Goal: Book appointment/travel/reservation

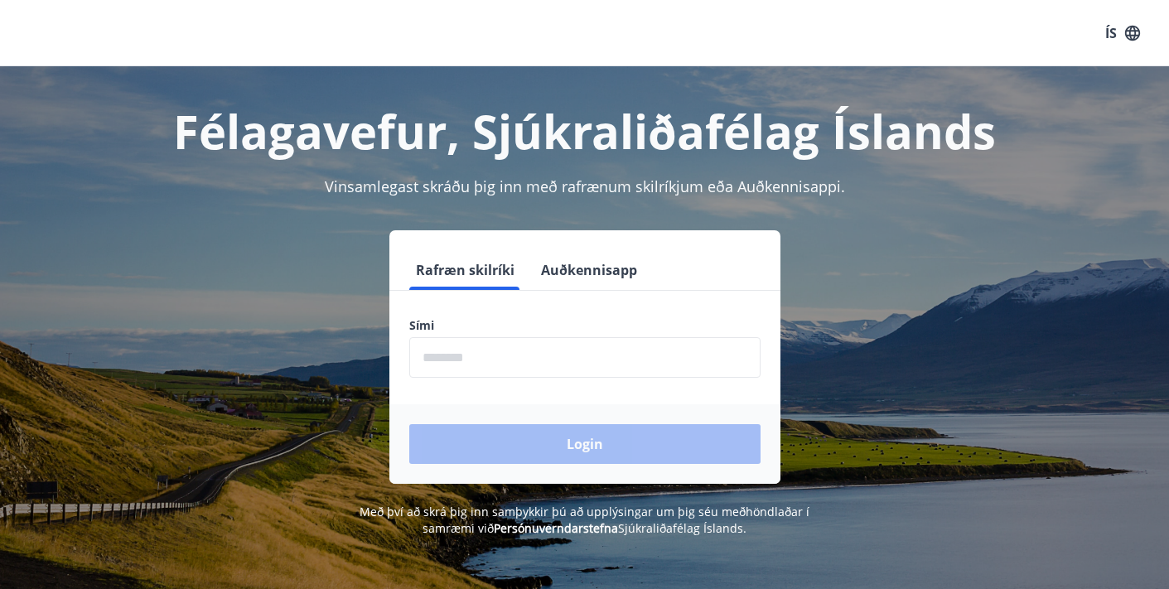
click at [427, 357] on input "phone" at bounding box center [584, 357] width 351 height 41
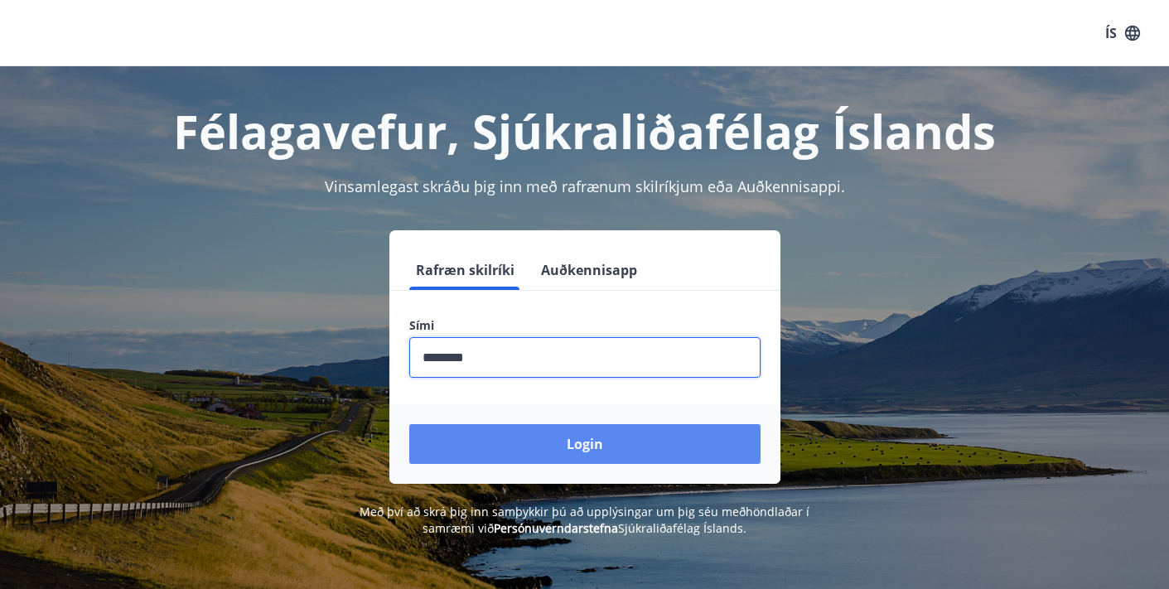
type input "********"
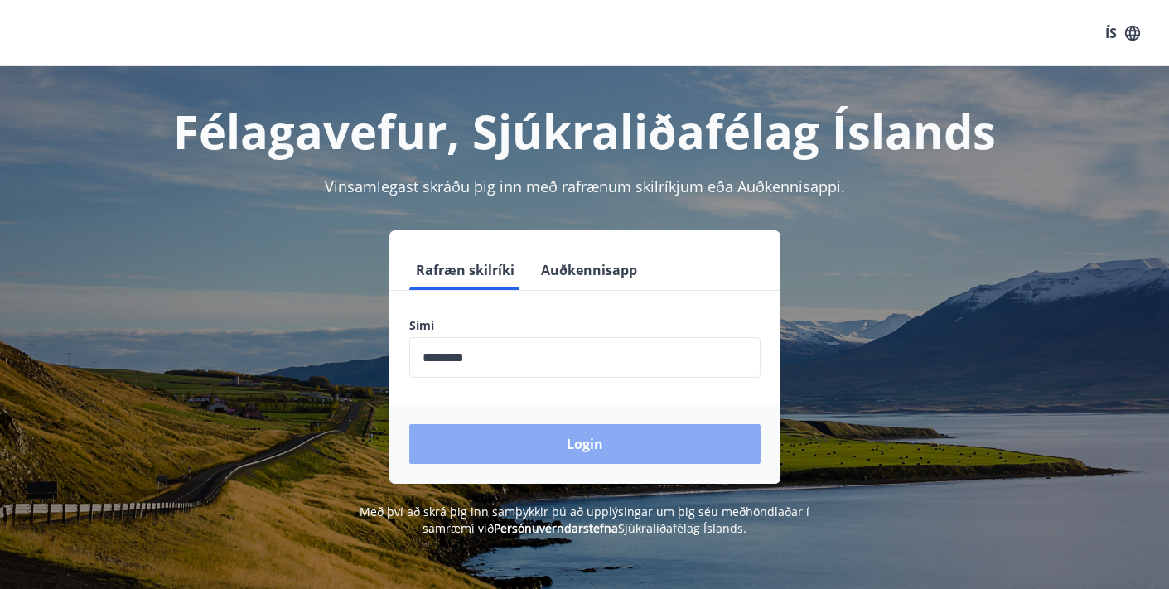
click at [567, 446] on button "Login" at bounding box center [584, 444] width 351 height 40
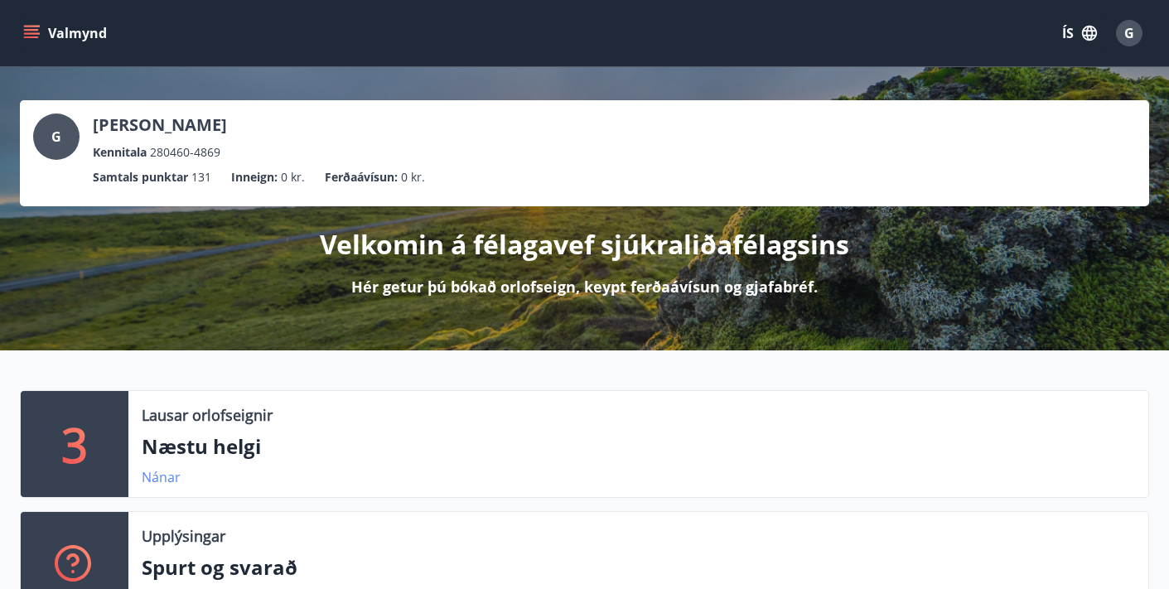
click at [159, 475] on link "Nánar" at bounding box center [161, 477] width 39 height 18
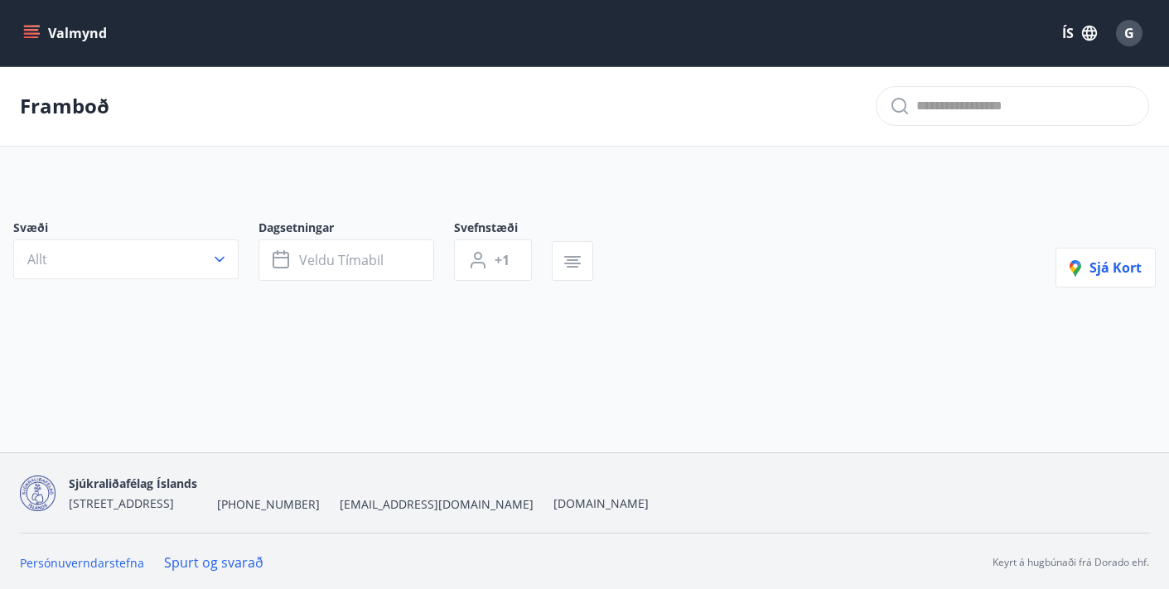
type input "*"
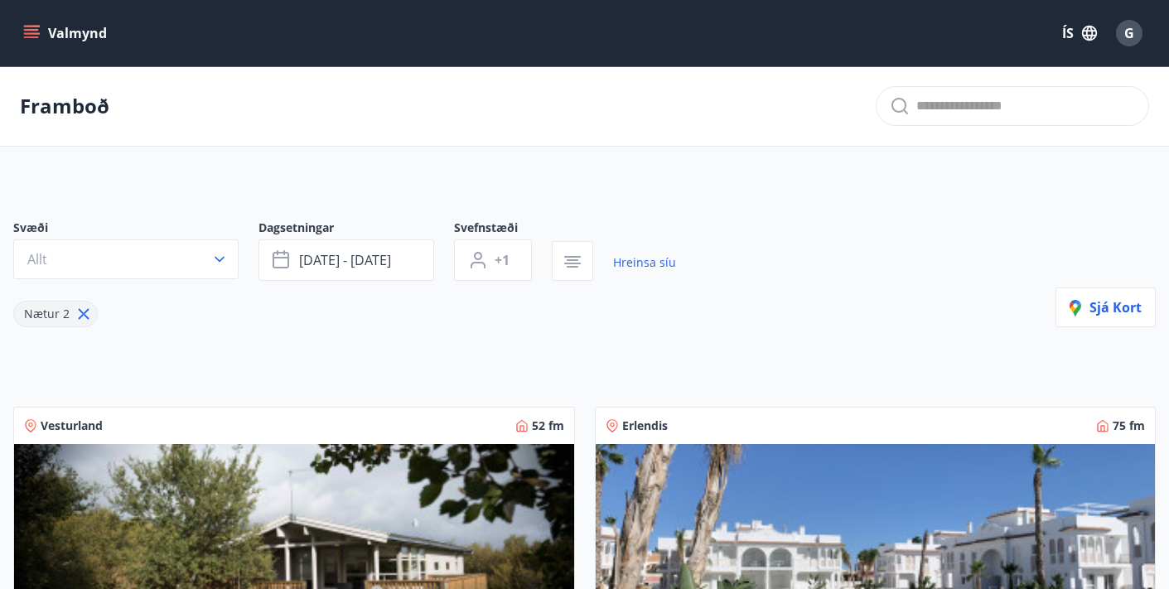
click at [34, 30] on icon "menu" at bounding box center [31, 30] width 15 height 2
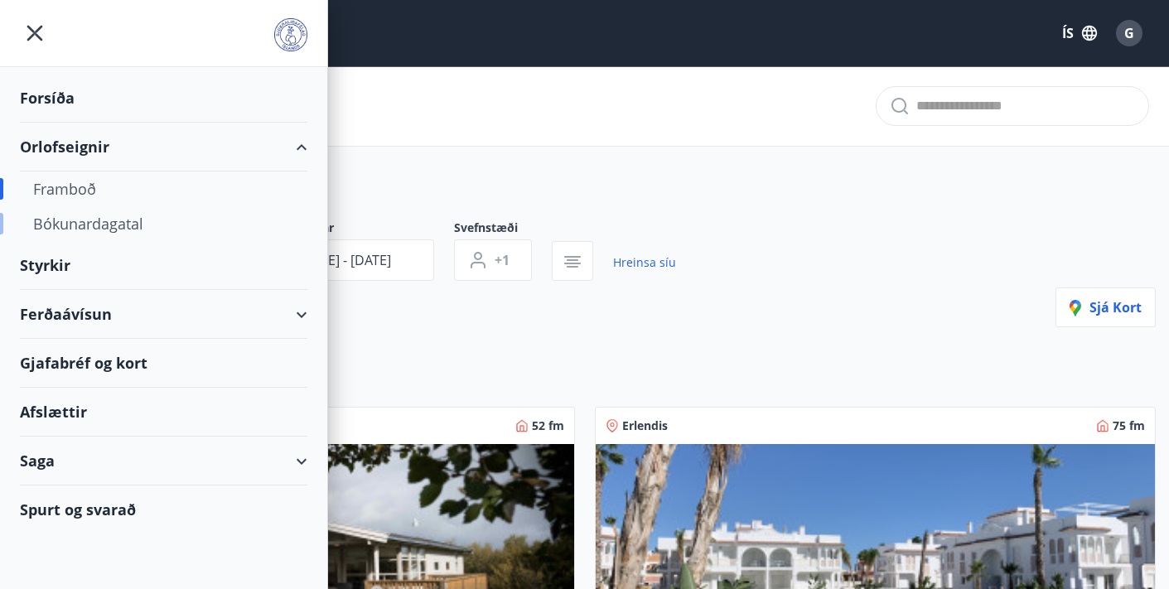
click at [99, 224] on div "Bókunardagatal" at bounding box center [163, 223] width 261 height 35
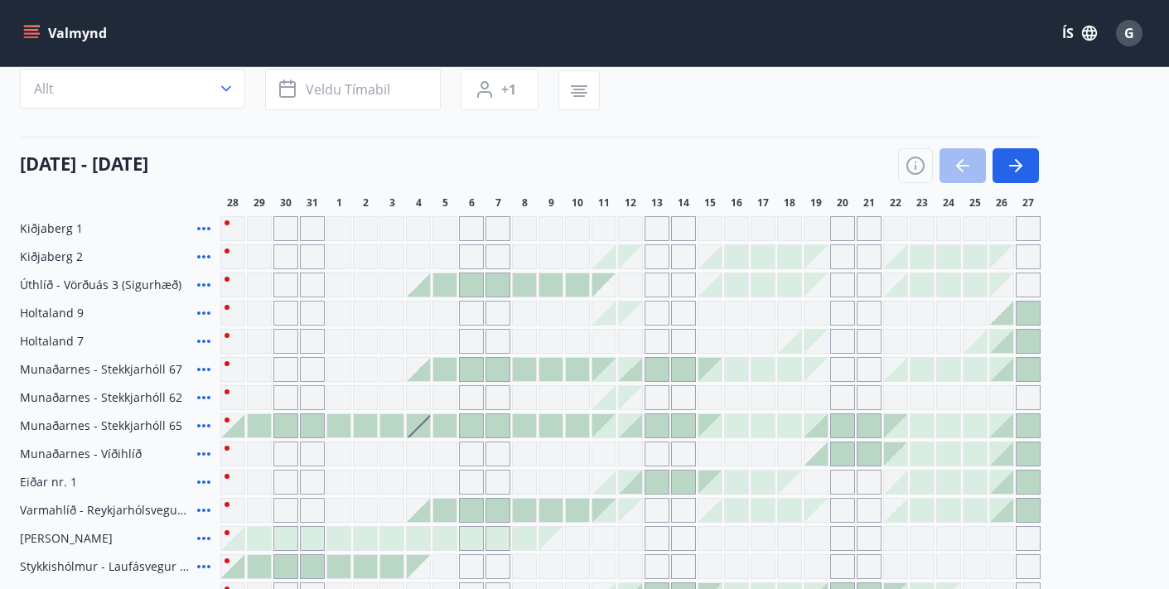
scroll to position [178, 0]
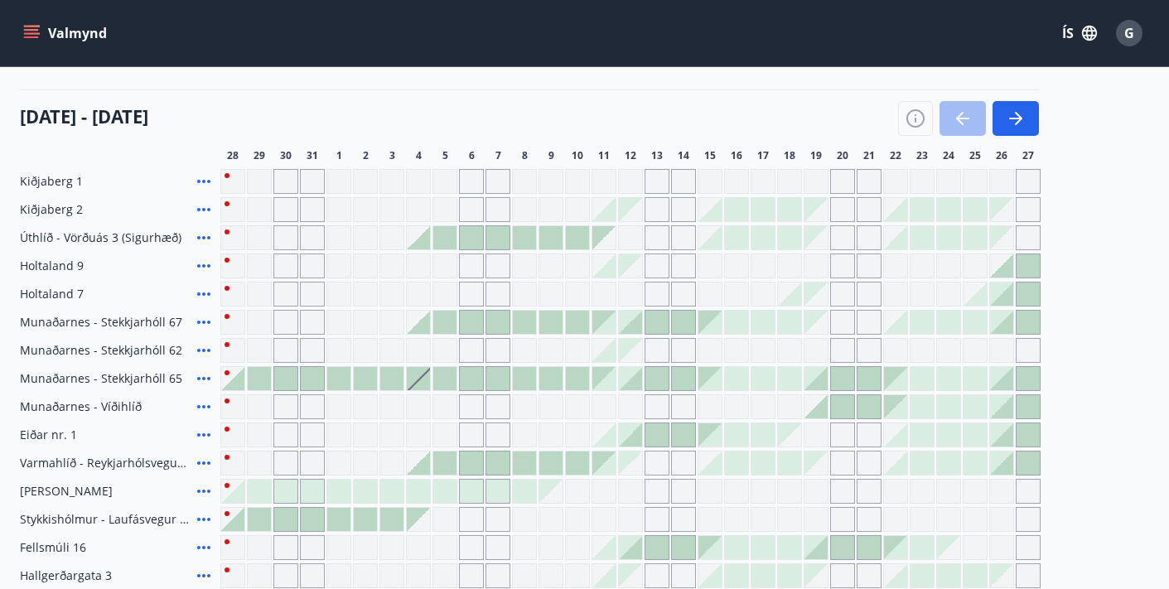
click at [316, 187] on div "Gráir dagar eru ekki bókanlegir" at bounding box center [312, 181] width 25 height 25
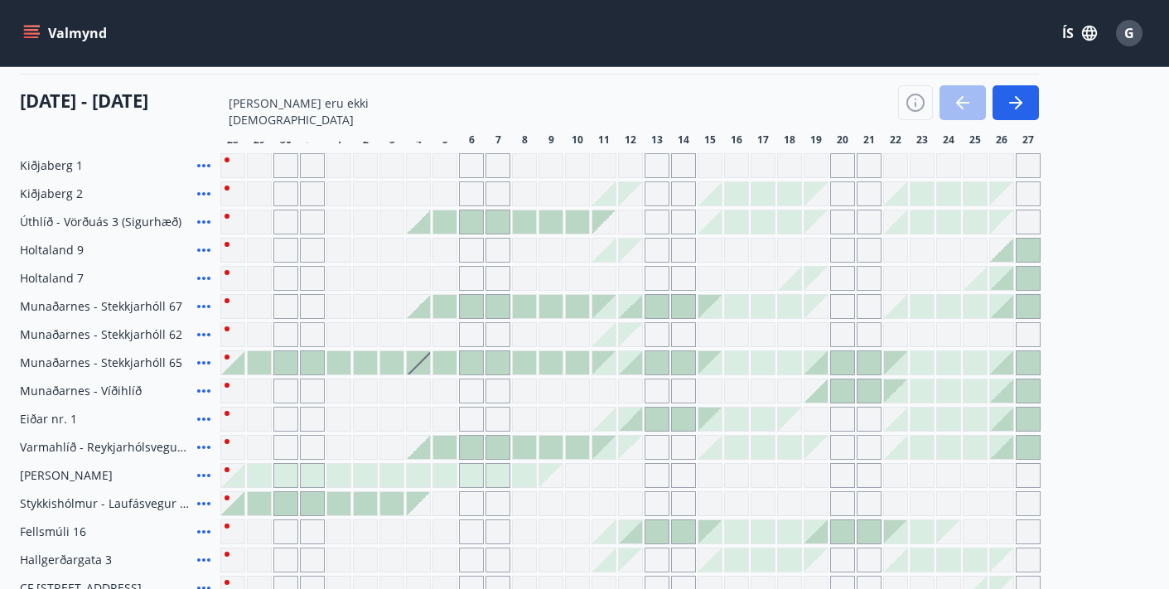
scroll to position [189, 0]
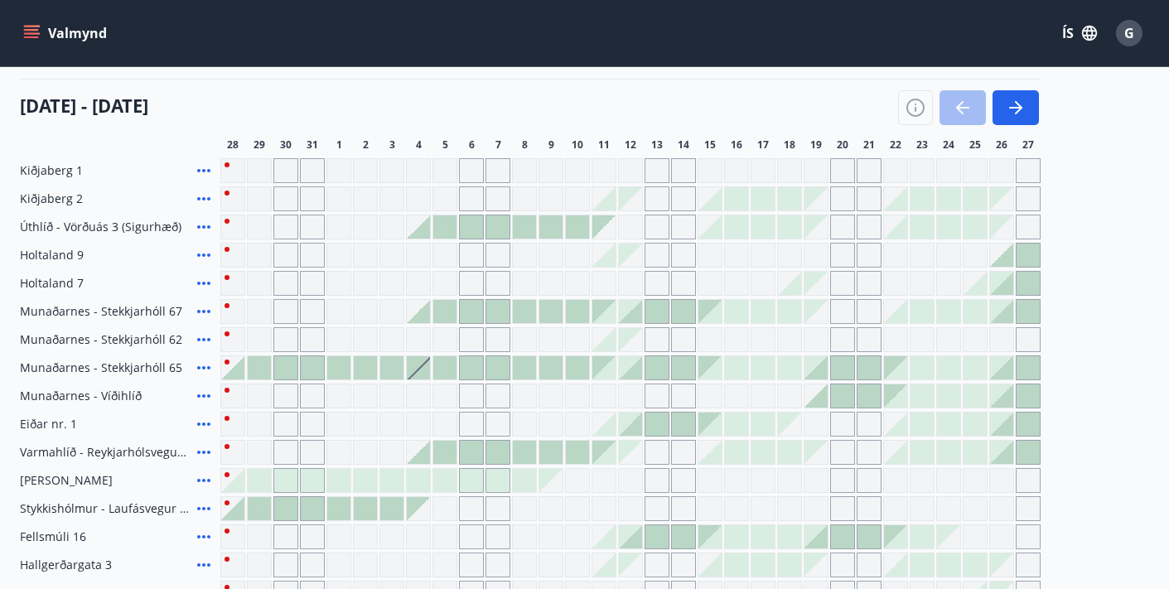
click at [205, 310] on icon at bounding box center [204, 312] width 20 height 20
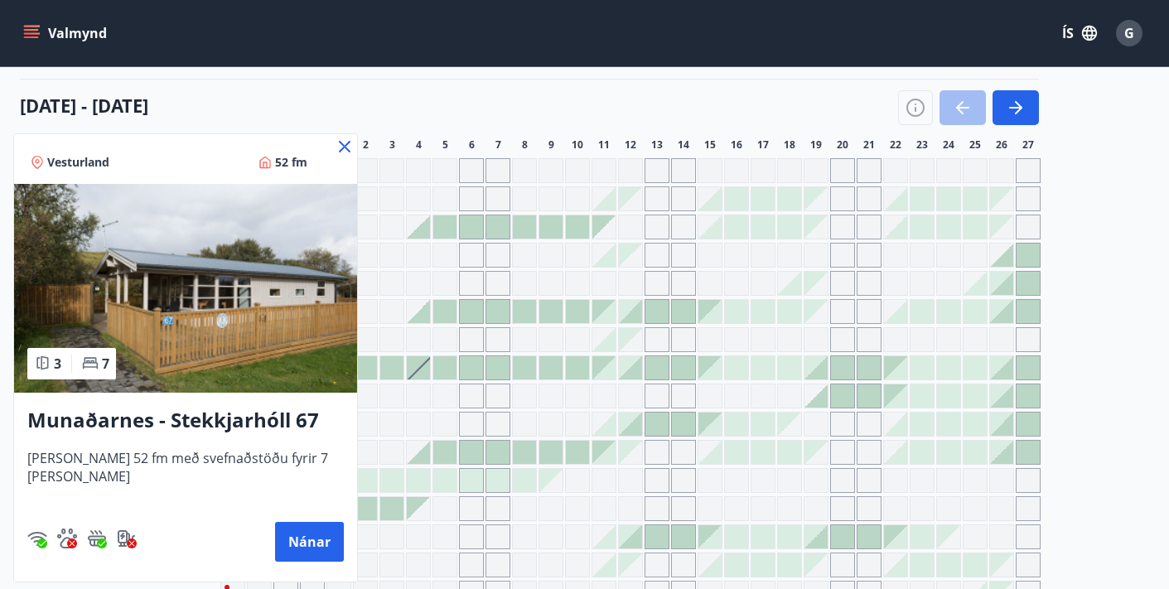
click at [335, 147] on icon at bounding box center [345, 147] width 20 height 20
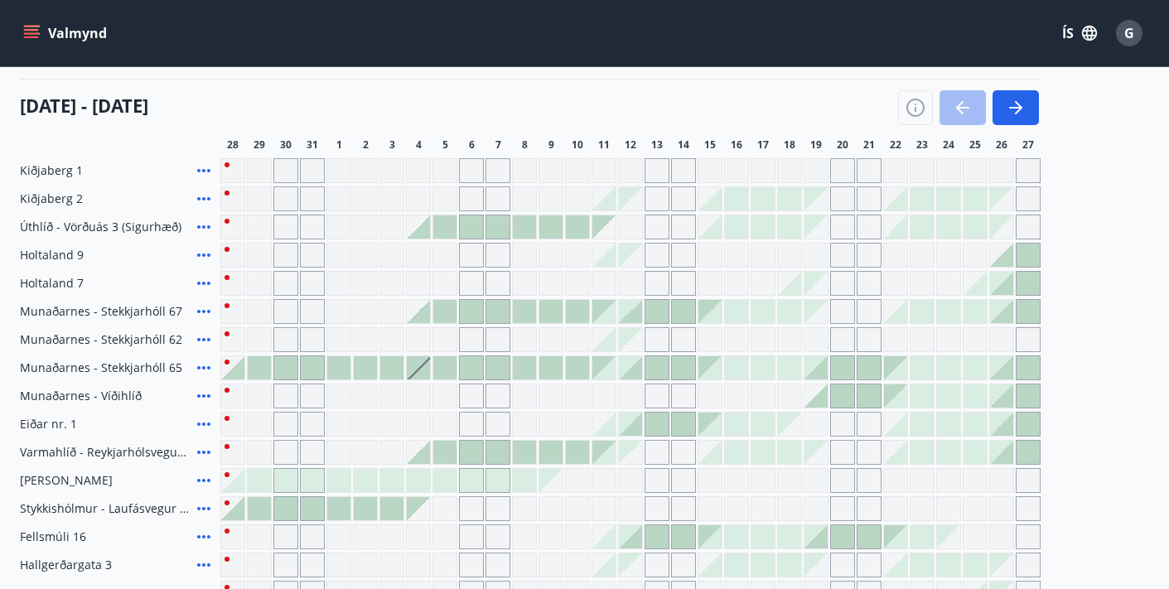
click at [202, 338] on icon at bounding box center [204, 340] width 20 height 20
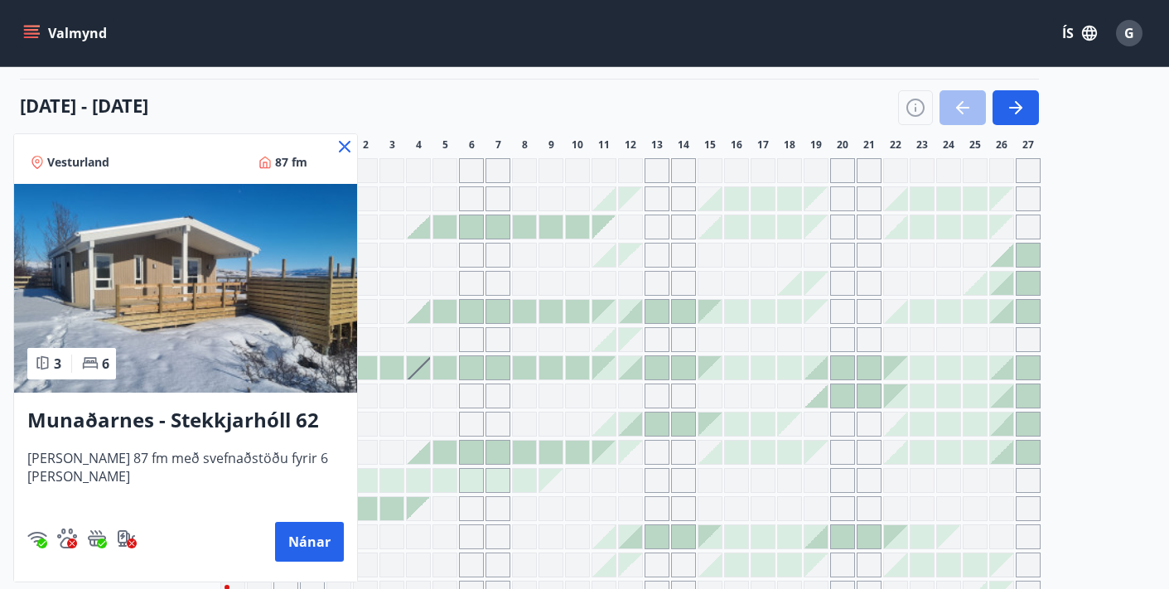
click at [344, 142] on icon at bounding box center [345, 147] width 20 height 20
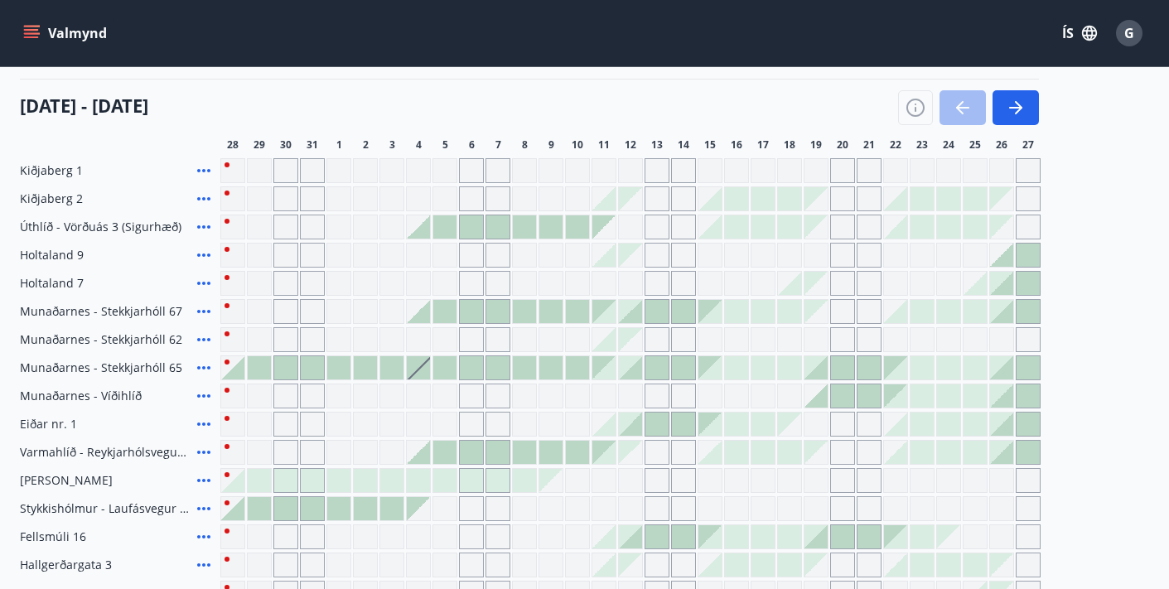
click at [200, 365] on icon at bounding box center [204, 368] width 20 height 20
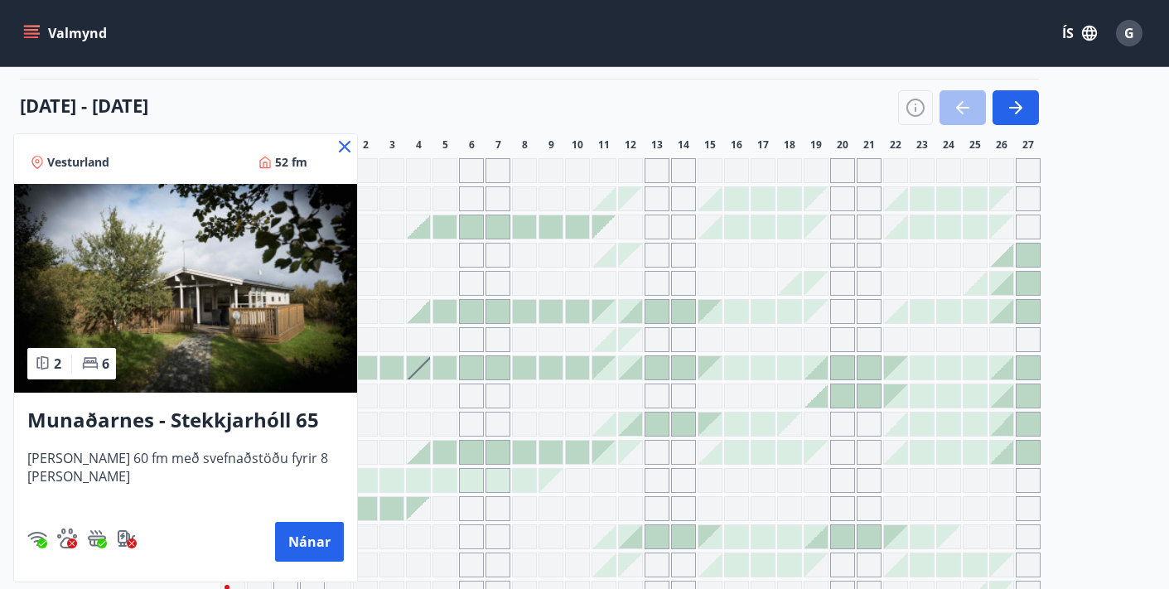
click at [335, 143] on icon at bounding box center [345, 147] width 20 height 20
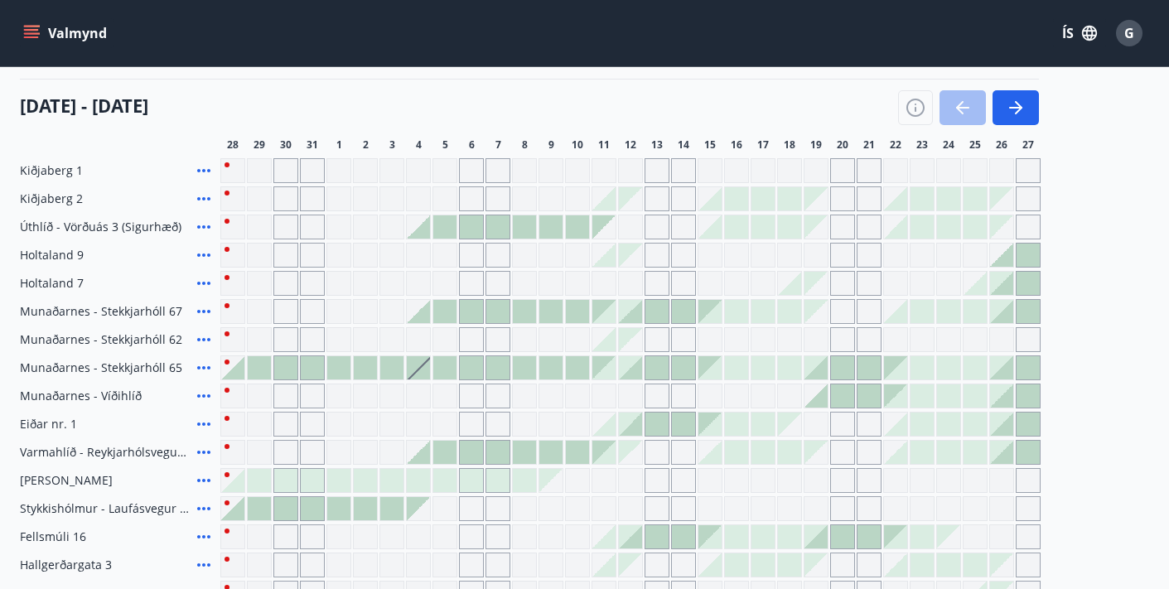
click at [204, 393] on icon at bounding box center [204, 396] width 20 height 20
